Goal: Book appointment/travel/reservation

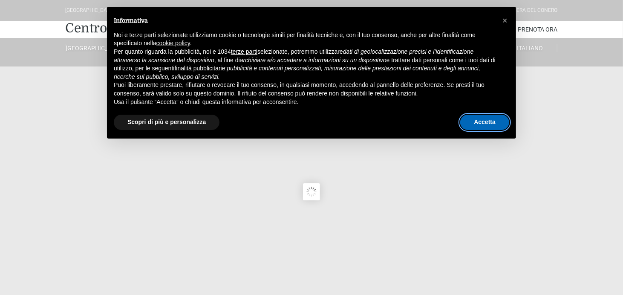
click at [492, 120] on button "Accetta" at bounding box center [484, 122] width 49 height 15
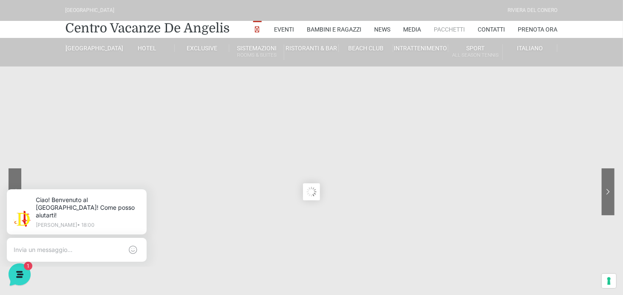
click at [439, 38] on link "Pacchetti" at bounding box center [449, 29] width 31 height 17
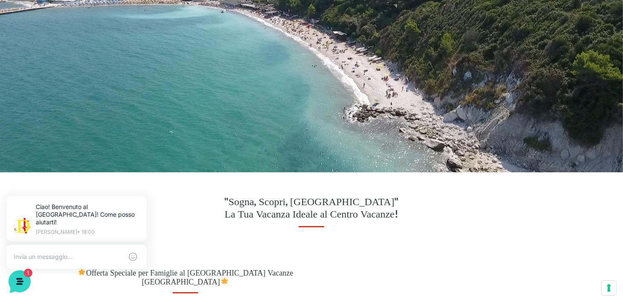
scroll to position [160, 0]
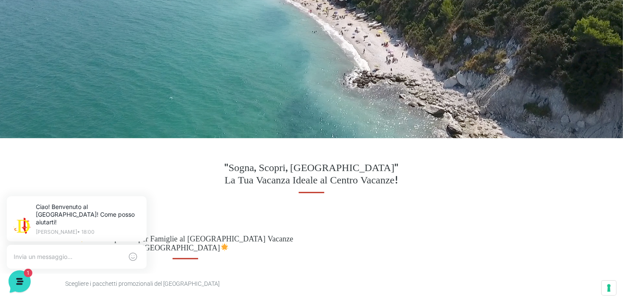
drag, startPoint x: 610, startPoint y: 25, endPoint x: 610, endPoint y: 17, distance: 8.5
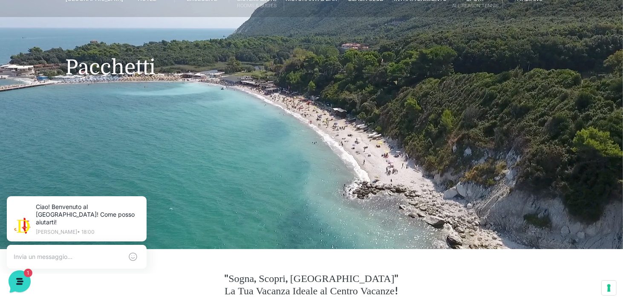
scroll to position [0, 0]
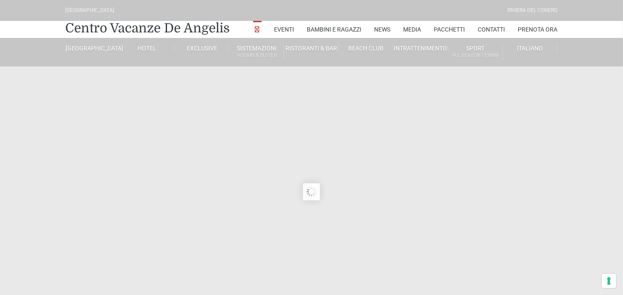
type input "23/08/2025"
type input "24/08/2025"
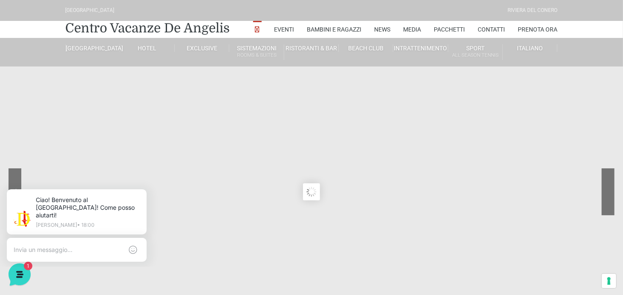
click at [607, 191] on sr7-nav-img-live at bounding box center [576, 191] width 77 height 47
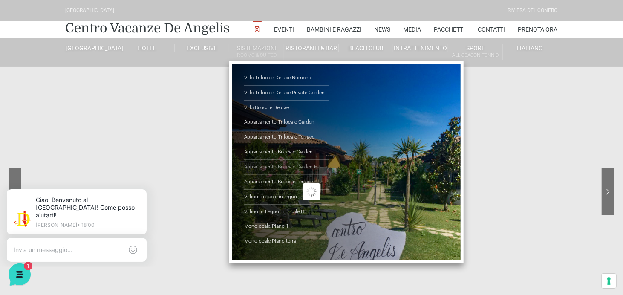
click at [267, 175] on link "Appartamento Bilocale Garden H" at bounding box center [286, 167] width 85 height 15
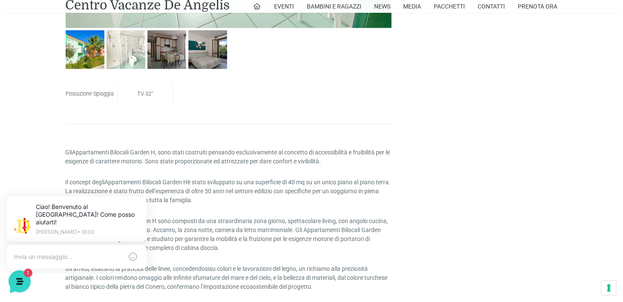
scroll to position [597, 0]
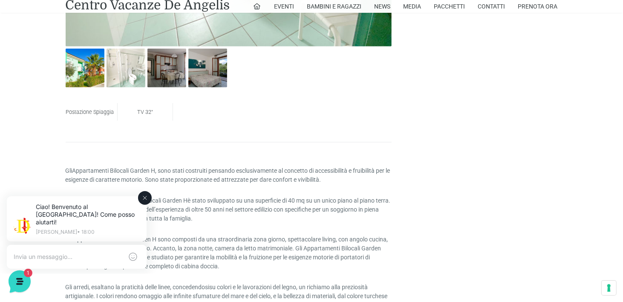
click at [145, 196] on icon at bounding box center [145, 197] width 7 height 7
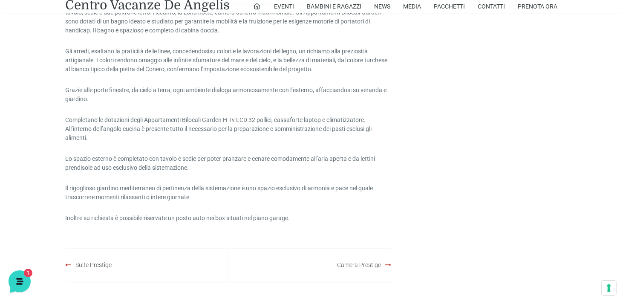
scroll to position [853, 0]
